Goal: Task Accomplishment & Management: Manage account settings

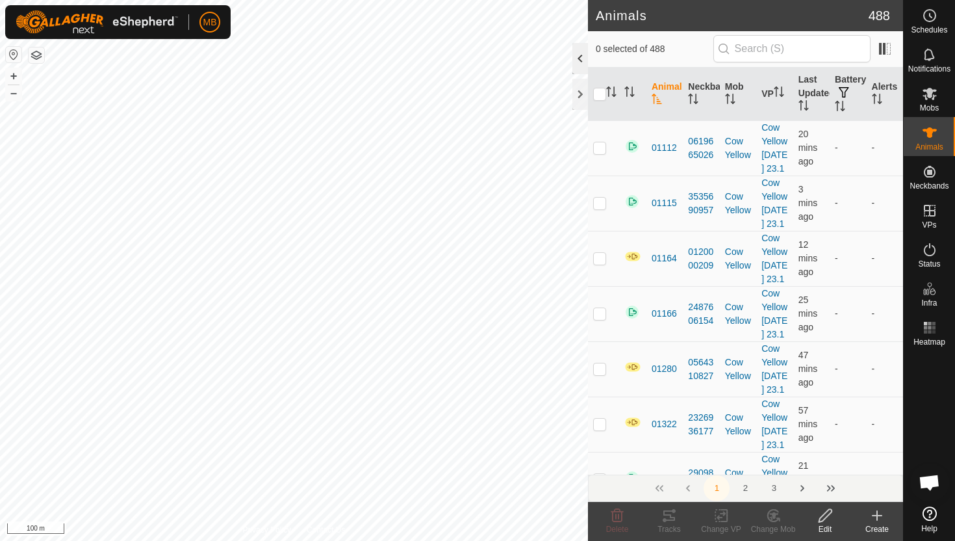
click at [582, 57] on div at bounding box center [580, 58] width 16 height 31
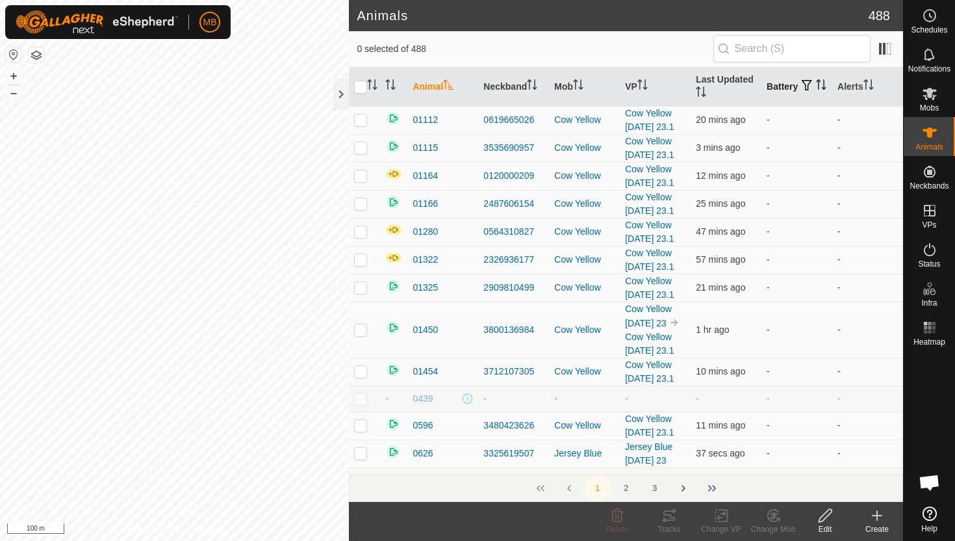
click at [816, 89] on icon "Activate to sort" at bounding box center [821, 84] width 10 height 10
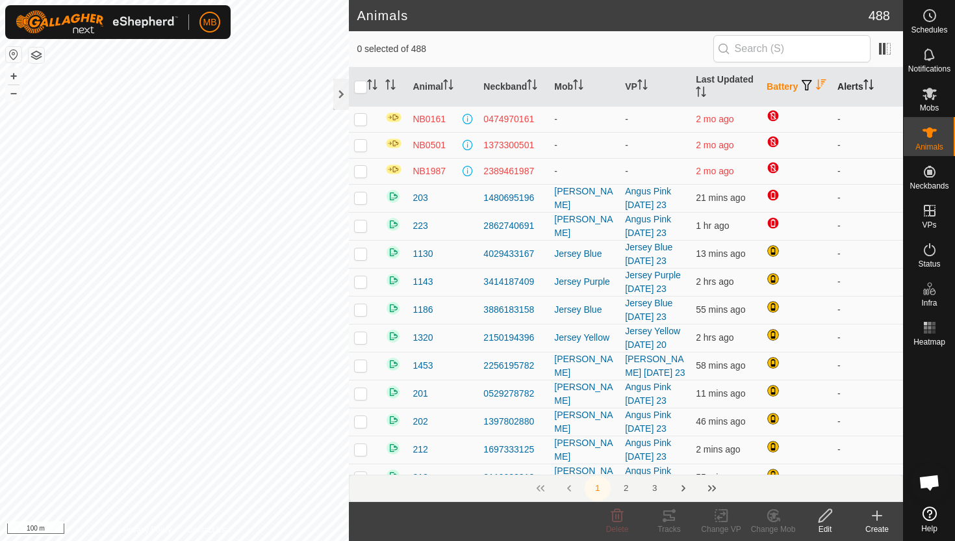
click at [871, 86] on icon "Activate to sort" at bounding box center [869, 84] width 10 height 10
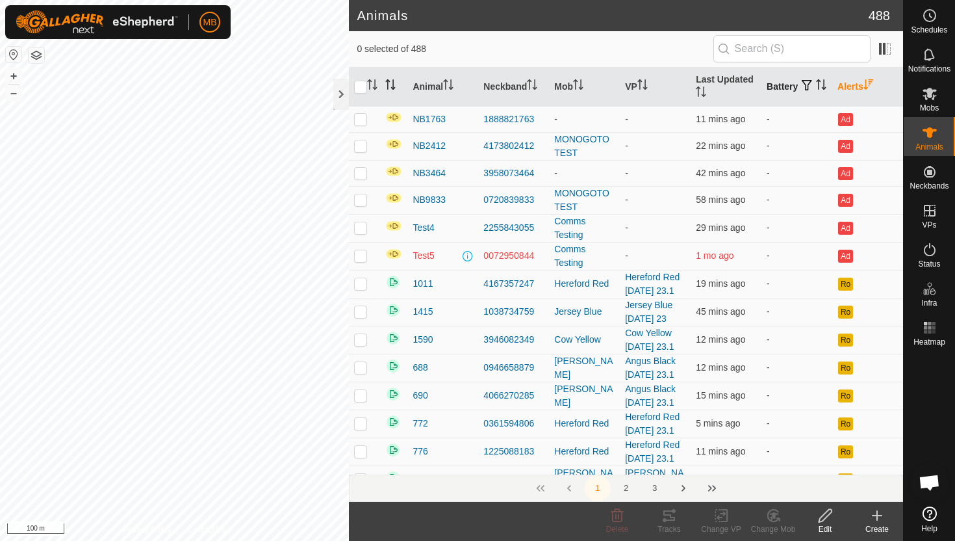
click at [392, 83] on icon "Activate to sort" at bounding box center [390, 84] width 10 height 10
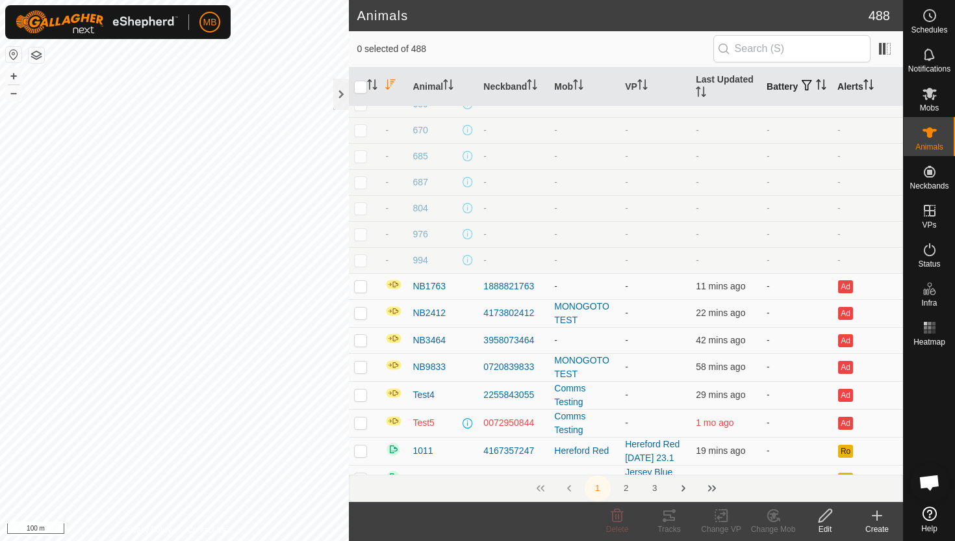
scroll to position [404, 0]
click at [391, 85] on icon "Activate to sort" at bounding box center [390, 84] width 10 height 10
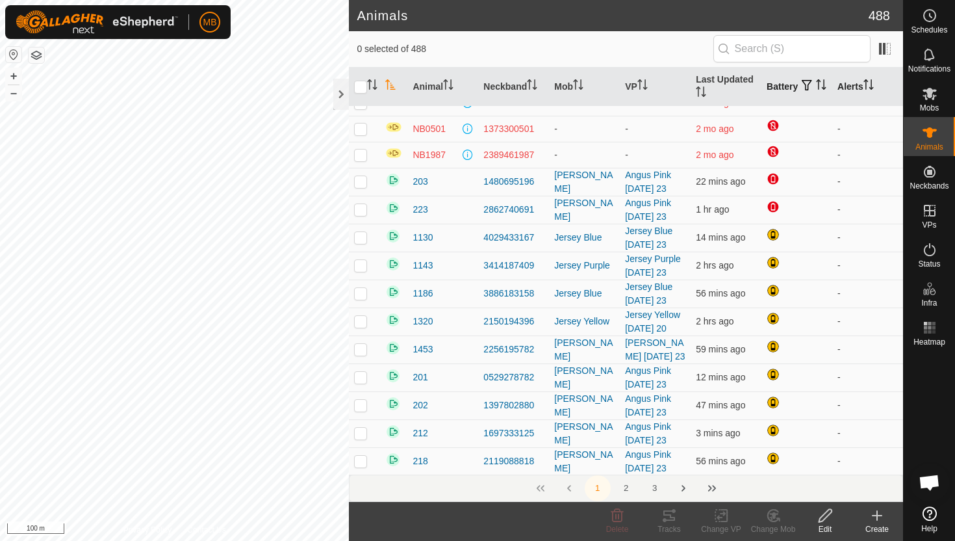
scroll to position [0, 0]
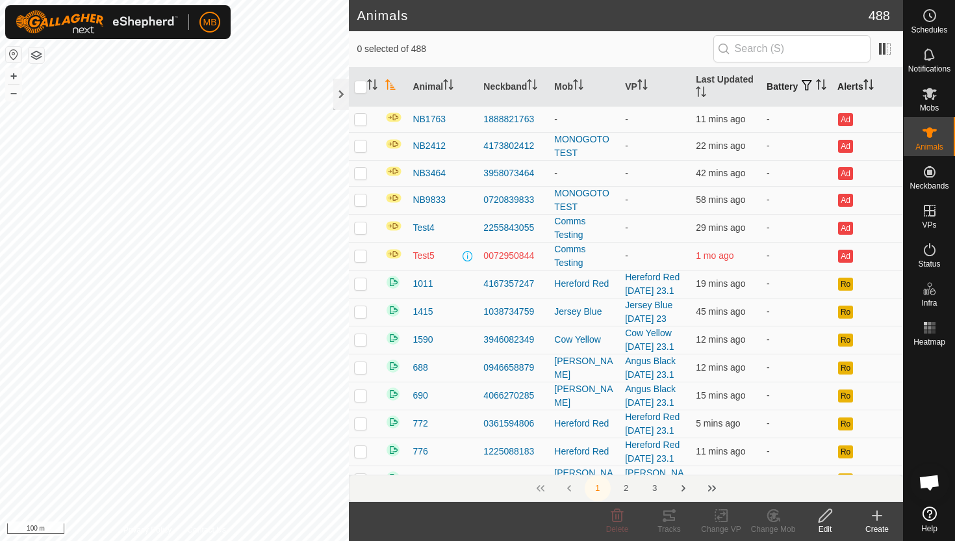
click at [816, 90] on icon "Activate to sort" at bounding box center [821, 84] width 10 height 10
click at [817, 90] on icon "Activate to sort" at bounding box center [822, 84] width 10 height 10
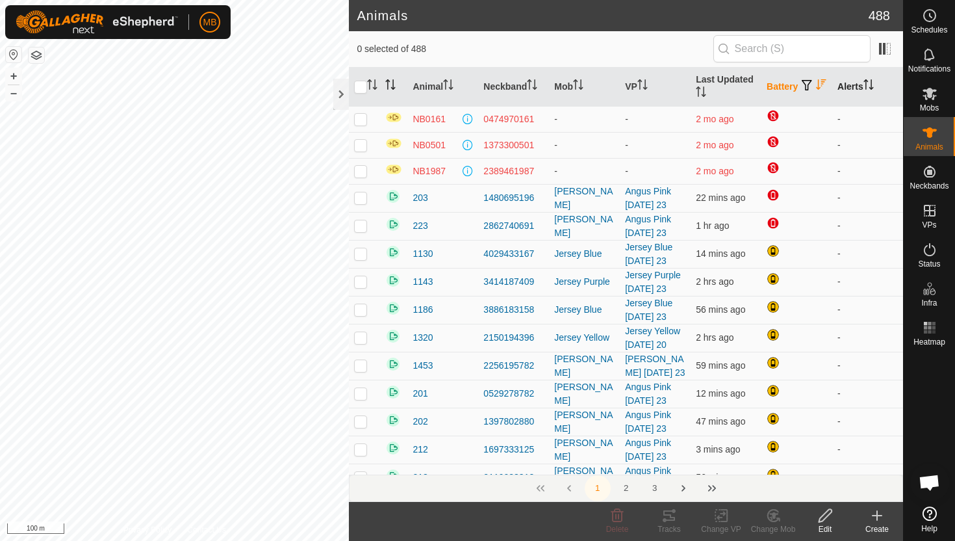
click at [871, 83] on icon "Activate to sort" at bounding box center [869, 84] width 10 height 10
